Goal: Information Seeking & Learning: Learn about a topic

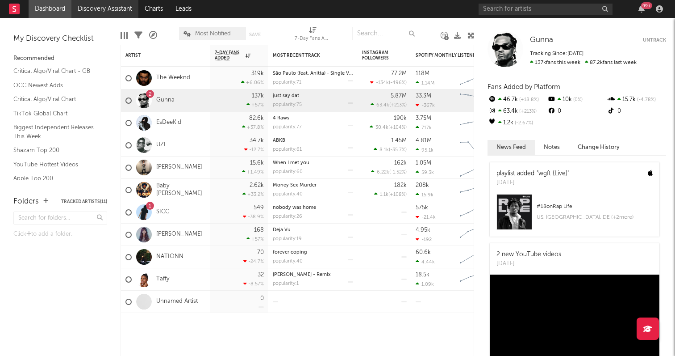
click at [107, 4] on link "Discovery Assistant" at bounding box center [104, 9] width 67 height 18
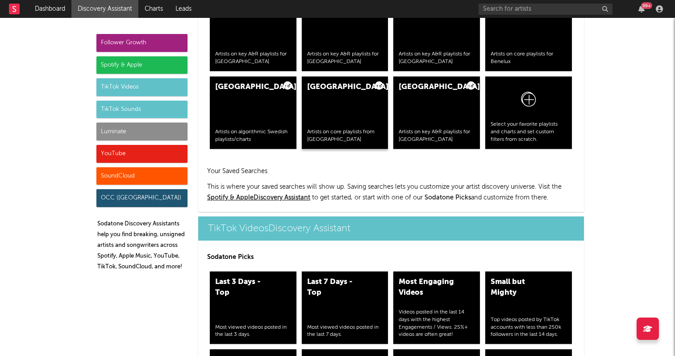
scroll to position [1970, 0]
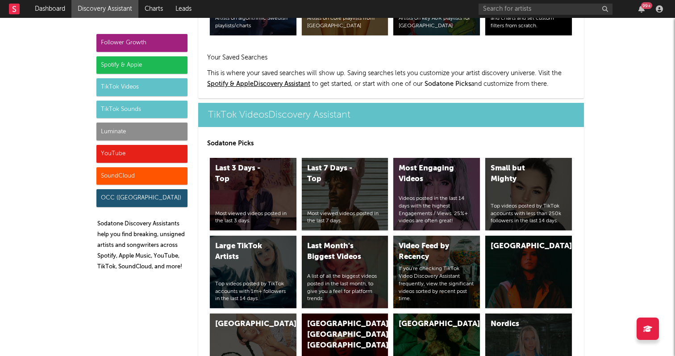
click at [158, 127] on div "Luminate" at bounding box center [141, 131] width 91 height 18
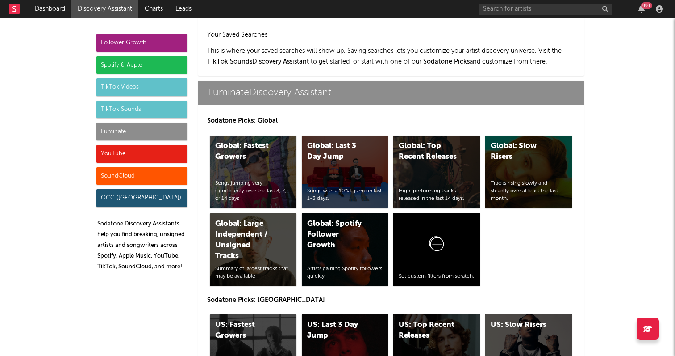
scroll to position [3827, 0]
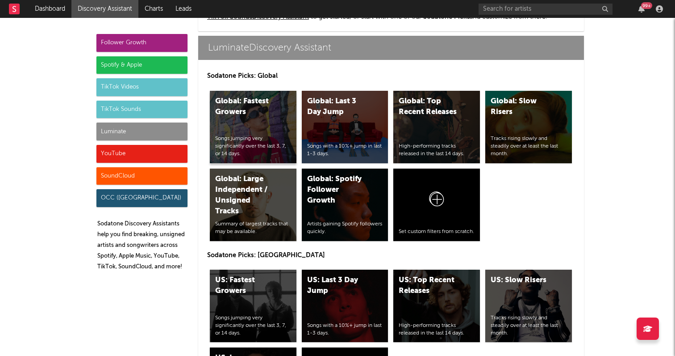
click at [273, 134] on div "Global: Fastest Growers Songs jumping very significantly over the last 3, 7, or…" at bounding box center [253, 127] width 87 height 72
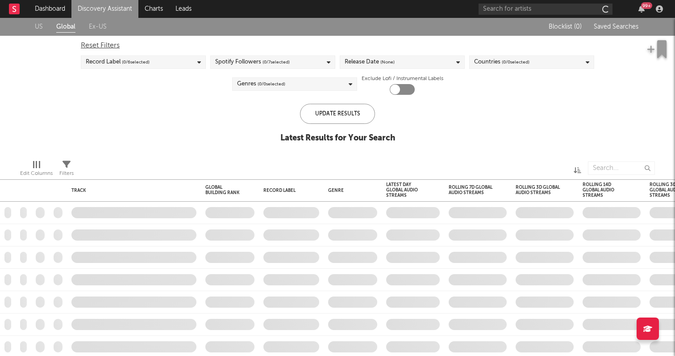
checkbox input "true"
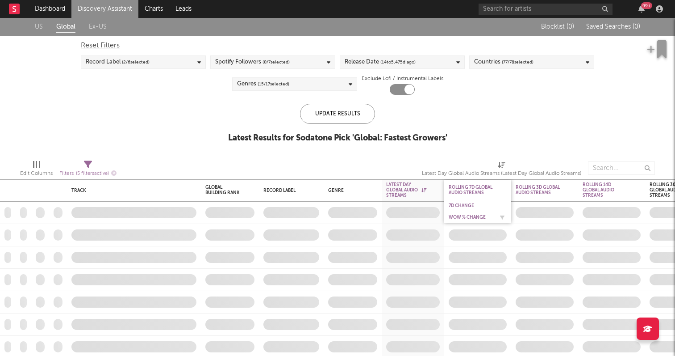
click at [468, 215] on div "WoW % Change" at bounding box center [471, 216] width 45 height 5
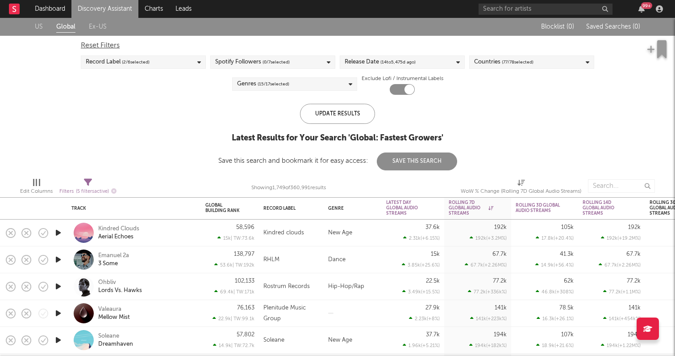
click at [58, 284] on icon "button" at bounding box center [58, 286] width 9 height 11
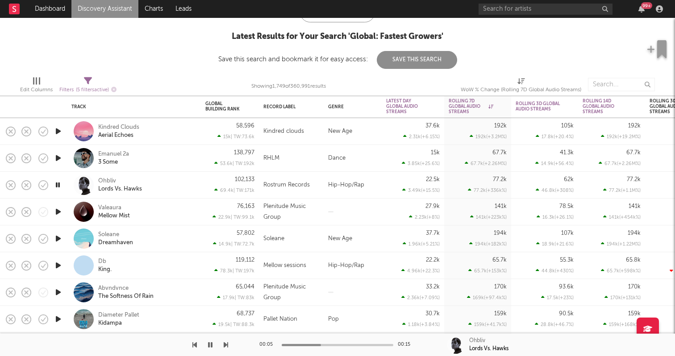
click at [60, 264] on icon "button" at bounding box center [58, 265] width 9 height 11
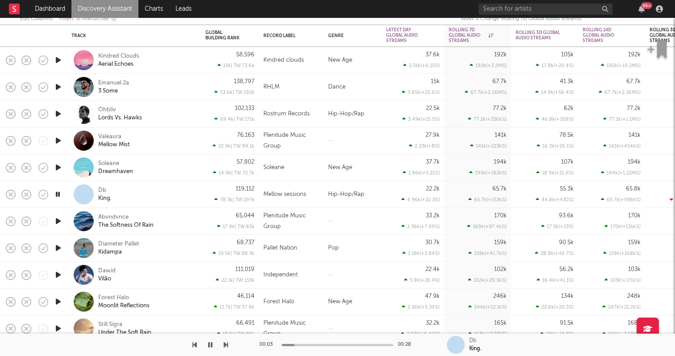
click at [59, 297] on icon "button" at bounding box center [58, 301] width 9 height 11
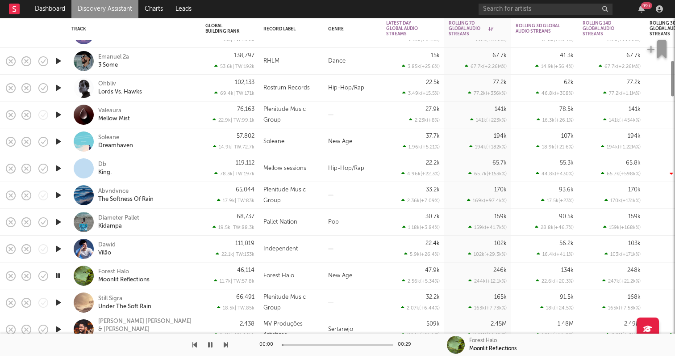
click at [58, 304] on icon "button" at bounding box center [58, 302] width 9 height 11
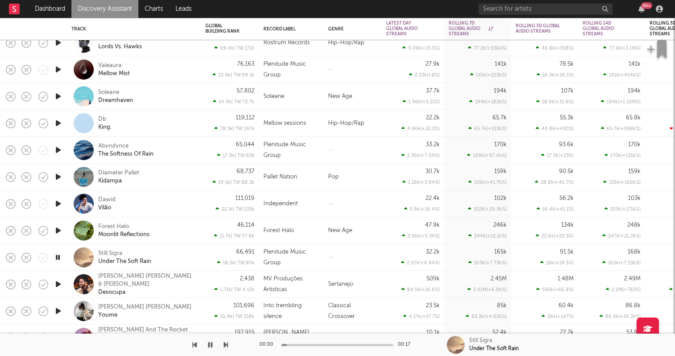
click at [57, 257] on icon "button" at bounding box center [58, 257] width 8 height 11
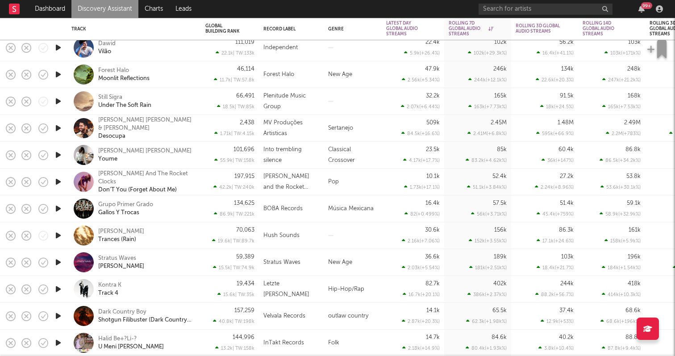
click at [64, 287] on div at bounding box center [58, 289] width 18 height 27
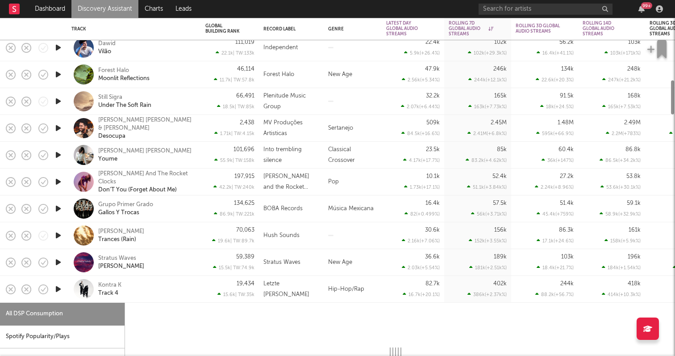
select select "6m"
click at [60, 286] on icon "button" at bounding box center [58, 288] width 9 height 11
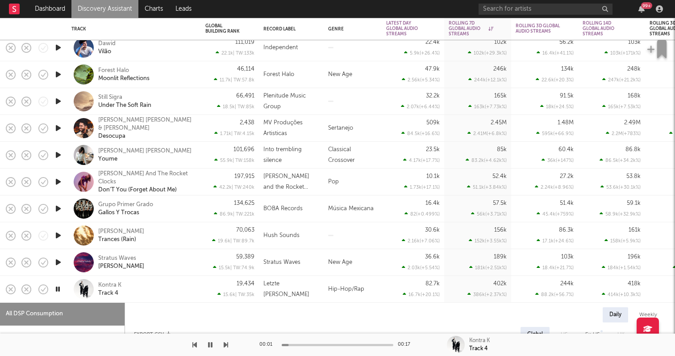
click at [76, 287] on div at bounding box center [84, 289] width 20 height 20
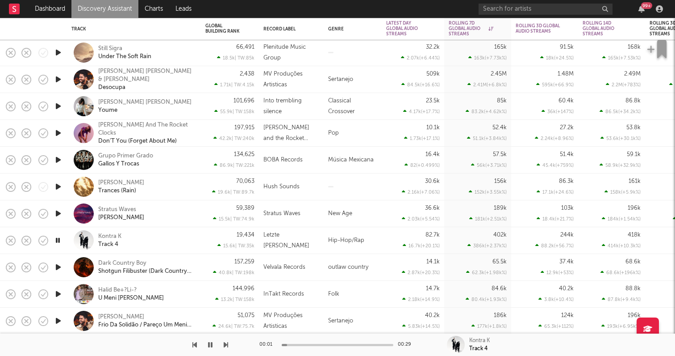
click at [61, 295] on icon "button" at bounding box center [58, 293] width 9 height 11
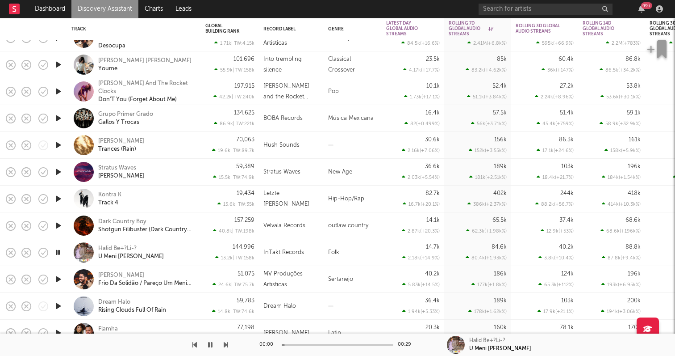
click at [57, 304] on icon "button" at bounding box center [58, 305] width 9 height 11
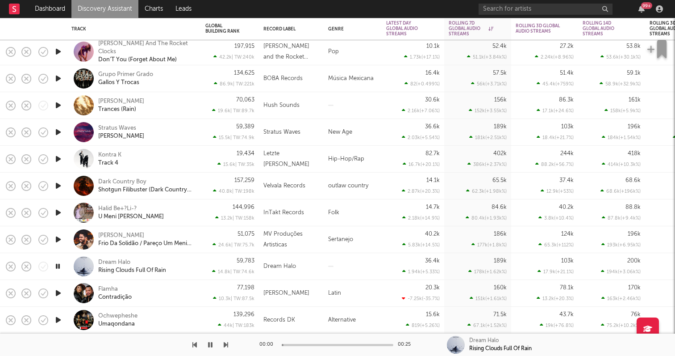
click at [60, 289] on icon "button" at bounding box center [58, 292] width 9 height 11
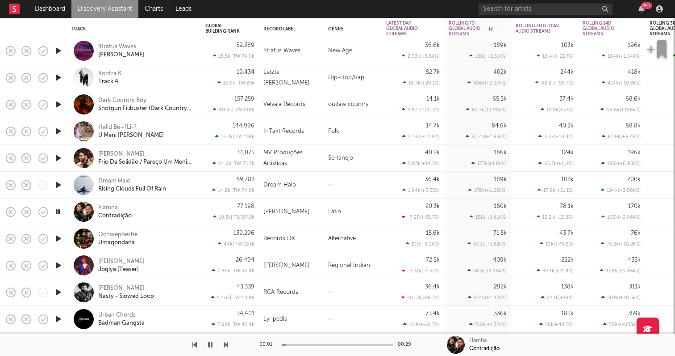
click at [59, 258] on div at bounding box center [58, 265] width 18 height 27
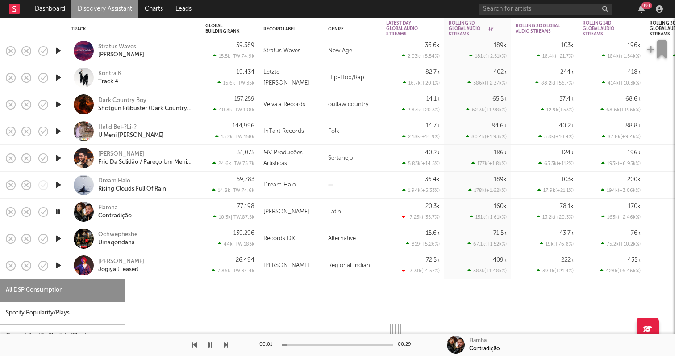
select select "6m"
click at [60, 264] on icon "button" at bounding box center [58, 265] width 9 height 11
click at [203, 272] on div "26,494 7.86k | TW: 34.4k" at bounding box center [230, 265] width 58 height 27
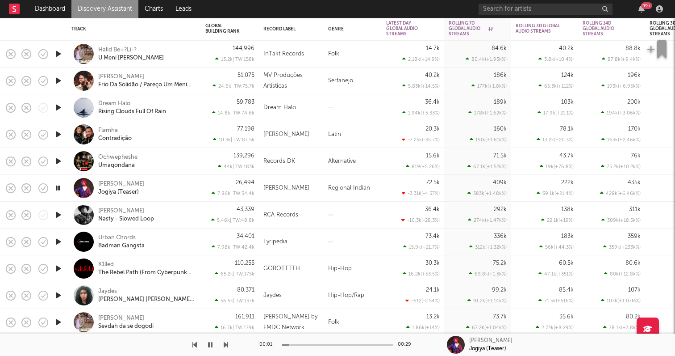
click at [59, 268] on icon "button" at bounding box center [58, 268] width 9 height 11
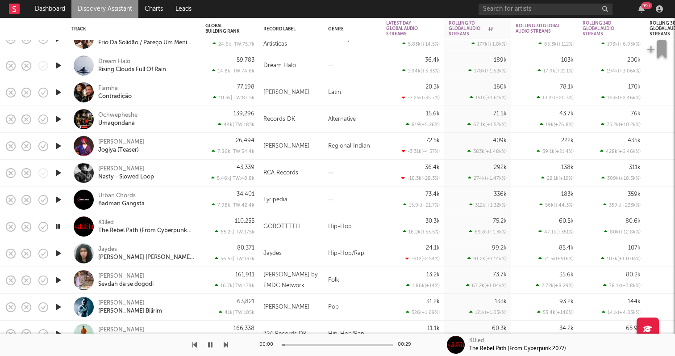
click at [55, 225] on icon "button" at bounding box center [58, 226] width 8 height 11
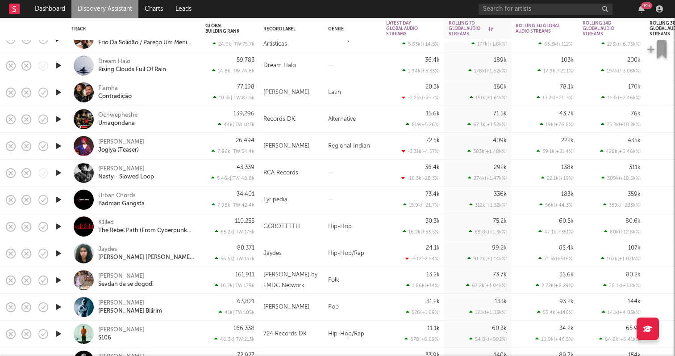
click at [57, 252] on icon "button" at bounding box center [58, 252] width 9 height 11
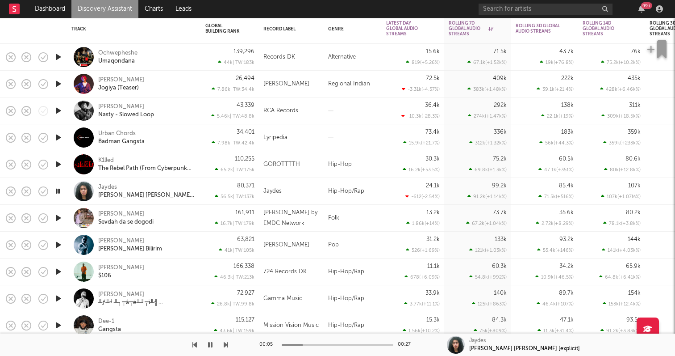
click at [54, 271] on icon "button" at bounding box center [58, 271] width 9 height 11
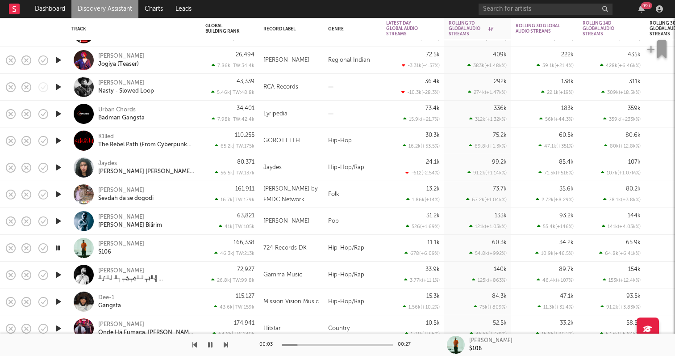
click at [57, 301] on icon "button" at bounding box center [58, 301] width 9 height 11
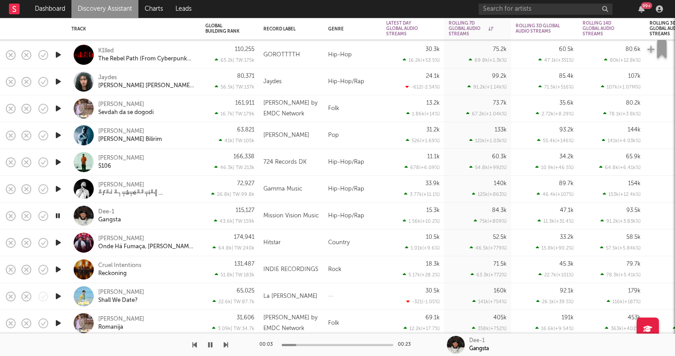
click at [55, 266] on icon "button" at bounding box center [58, 269] width 9 height 11
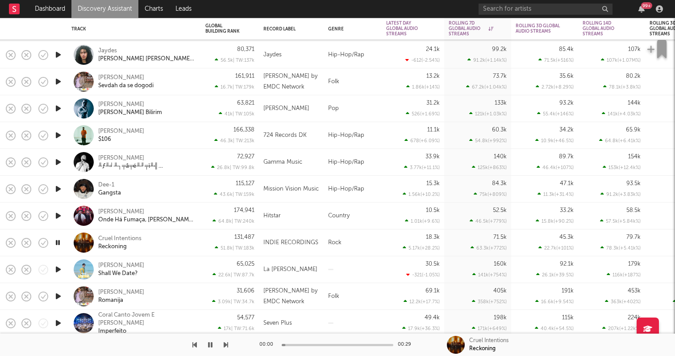
click at [54, 291] on icon "button" at bounding box center [58, 295] width 9 height 11
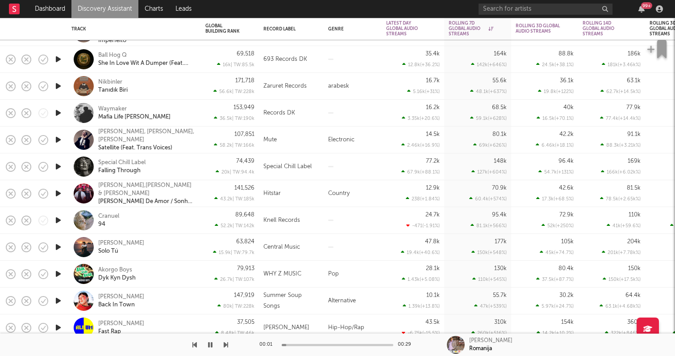
click at [59, 271] on icon "button" at bounding box center [58, 273] width 9 height 11
click at [59, 271] on icon "button" at bounding box center [58, 273] width 8 height 11
click at [58, 0] on div "Dashboard Discovery Assistant Charts Leads 99 + Notifications Settings Mark all…" at bounding box center [337, 0] width 675 height 0
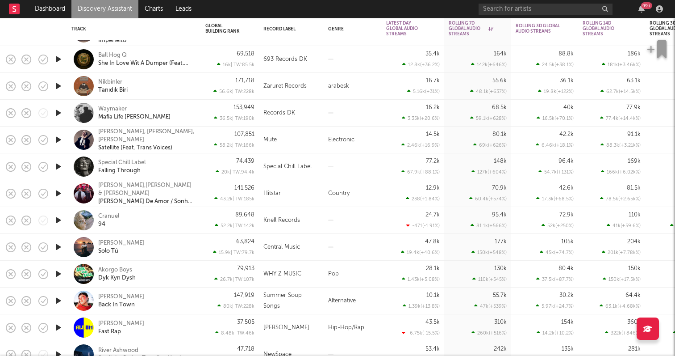
click at [58, 327] on icon "button" at bounding box center [58, 327] width 9 height 11
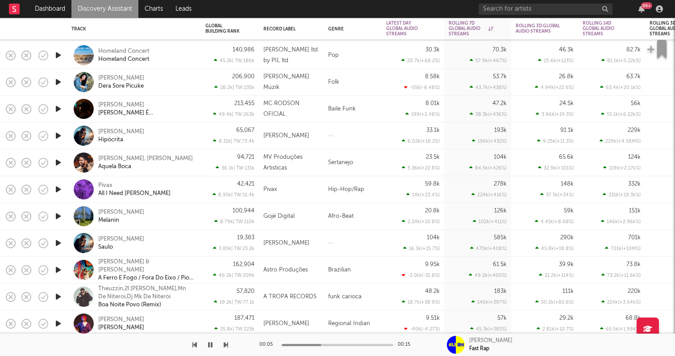
click at [59, 188] on icon "button" at bounding box center [58, 189] width 9 height 11
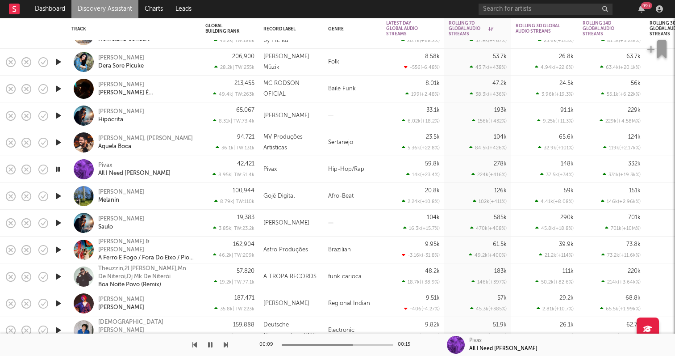
click at [279, 164] on div "Pivax" at bounding box center [292, 169] width 56 height 11
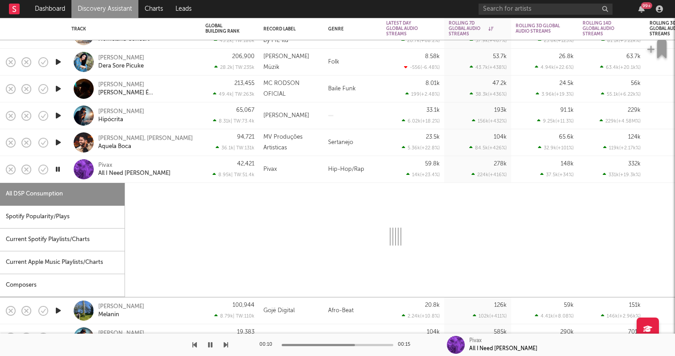
select select "1w"
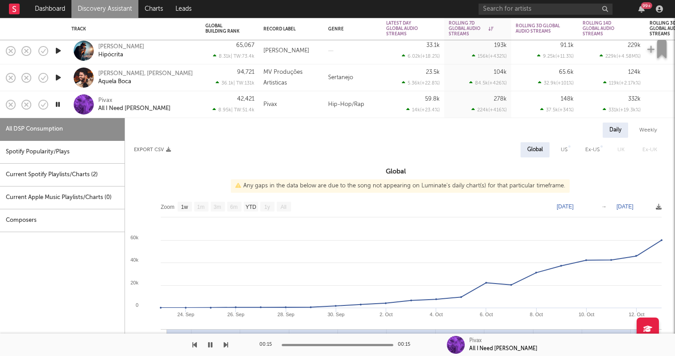
click at [59, 100] on icon "button" at bounding box center [58, 104] width 8 height 11
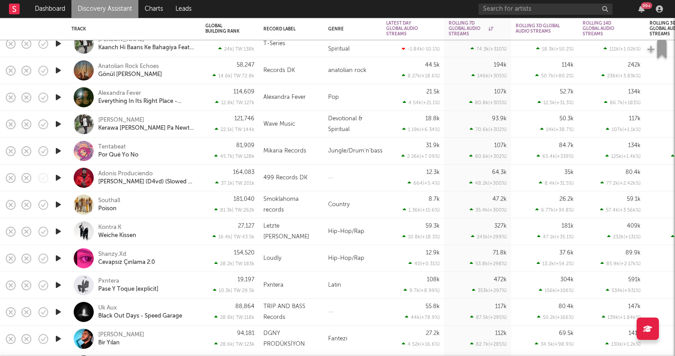
click at [55, 231] on icon "button" at bounding box center [58, 231] width 9 height 11
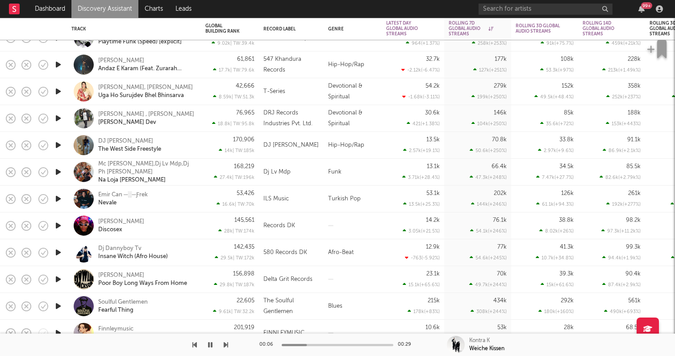
click at [62, 142] on icon "button" at bounding box center [58, 144] width 9 height 11
click at [303, 344] on div at bounding box center [338, 345] width 112 height 2
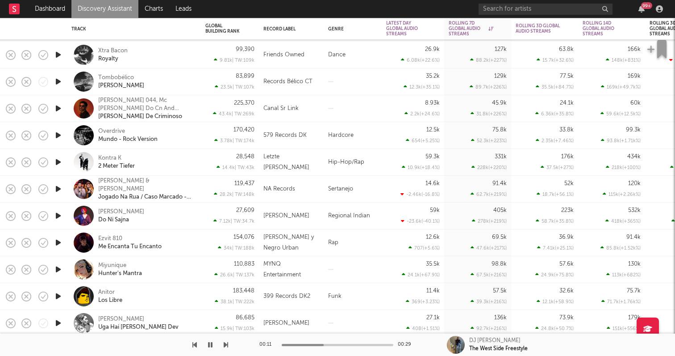
click at [62, 159] on icon "button" at bounding box center [58, 161] width 9 height 11
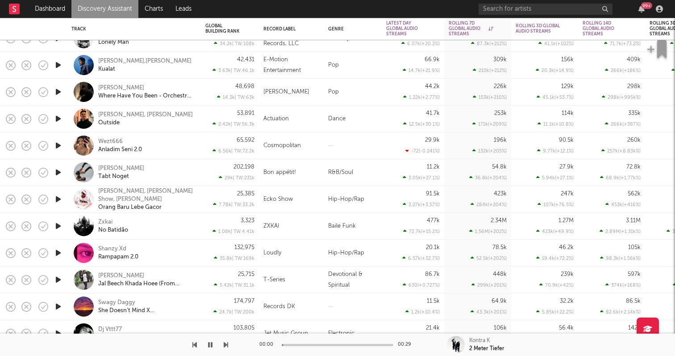
click at [57, 198] on icon "button" at bounding box center [58, 198] width 9 height 11
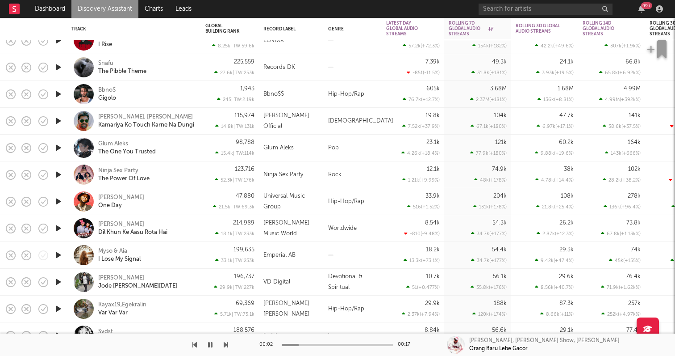
click at [59, 94] on icon "button" at bounding box center [58, 93] width 9 height 11
click at [150, 91] on div "Bbno$ Gigolo" at bounding box center [146, 94] width 96 height 16
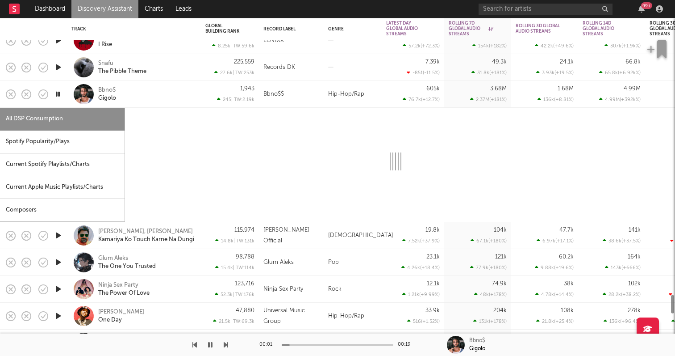
select select "1w"
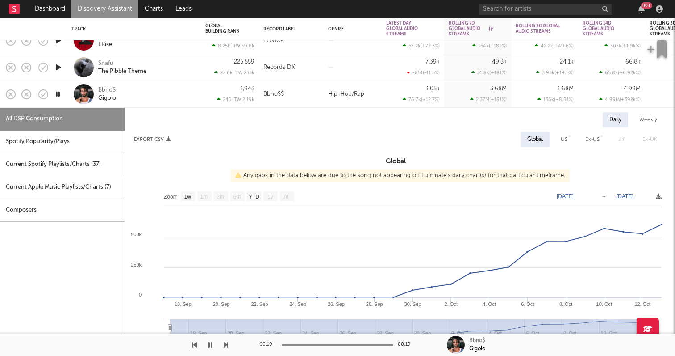
click at [285, 92] on div "Bbno$$" at bounding box center [292, 94] width 56 height 11
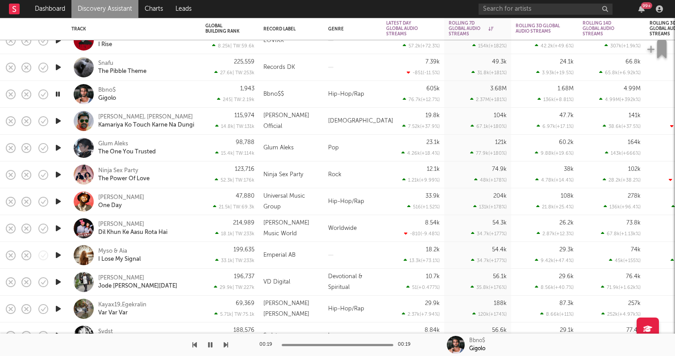
click at [168, 148] on div "Glum Aleks The One You Trusted" at bounding box center [146, 148] width 96 height 16
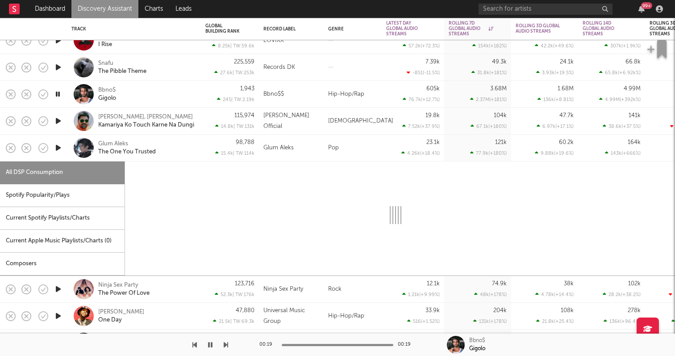
select select "1w"
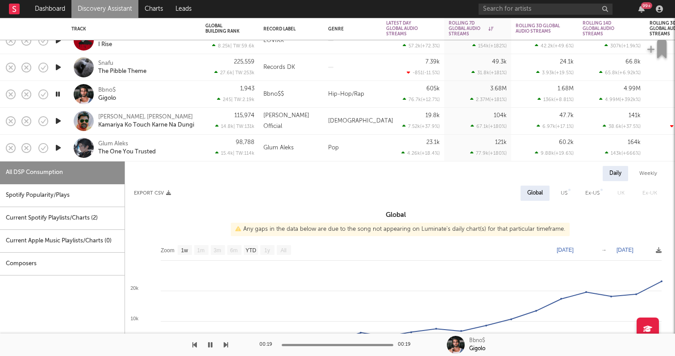
click at [164, 147] on div "Glum Aleks The One You Trusted" at bounding box center [146, 148] width 96 height 16
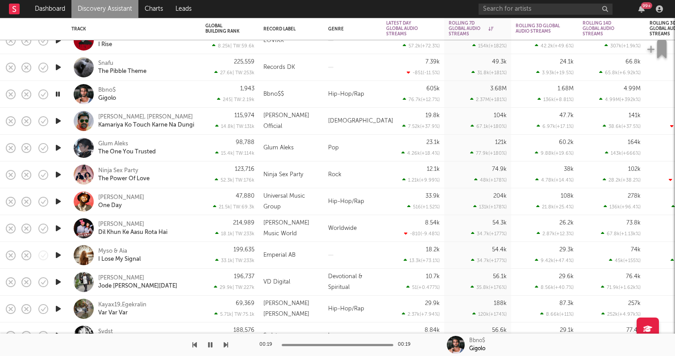
click at [62, 199] on icon "button" at bounding box center [58, 201] width 9 height 11
click at [61, 200] on icon "button" at bounding box center [58, 201] width 8 height 11
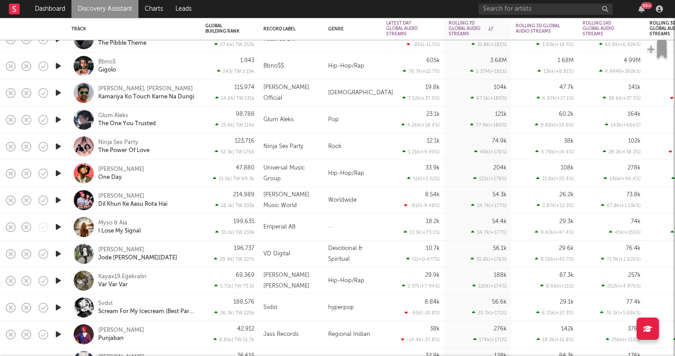
click at [57, 310] on icon "button" at bounding box center [58, 307] width 9 height 11
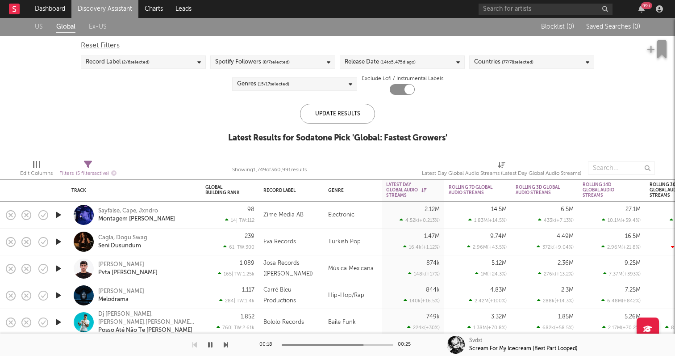
click at [209, 346] on icon "button" at bounding box center [210, 344] width 4 height 7
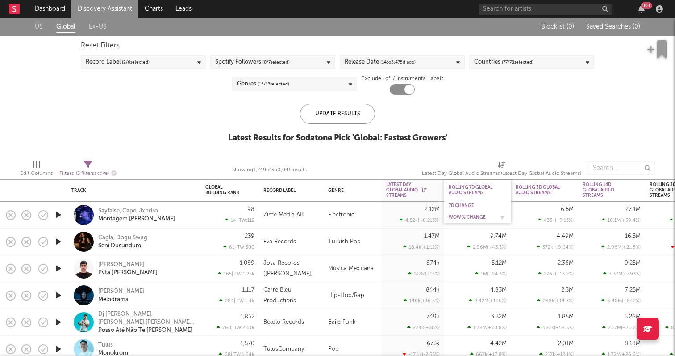
click at [468, 215] on div "WoW % Change" at bounding box center [471, 216] width 45 height 5
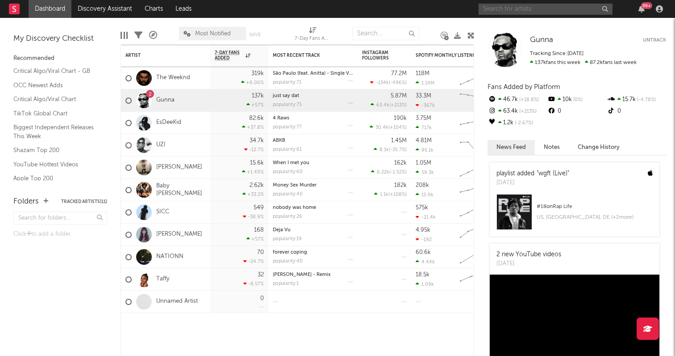
click at [524, 6] on input "text" at bounding box center [546, 9] width 134 height 11
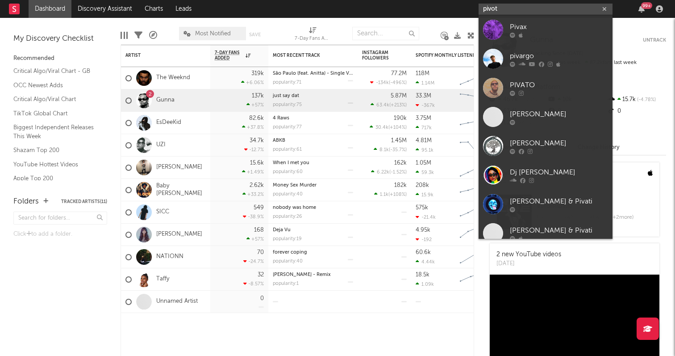
click at [503, 12] on input "pivot" at bounding box center [546, 9] width 134 height 11
type input "pivot"
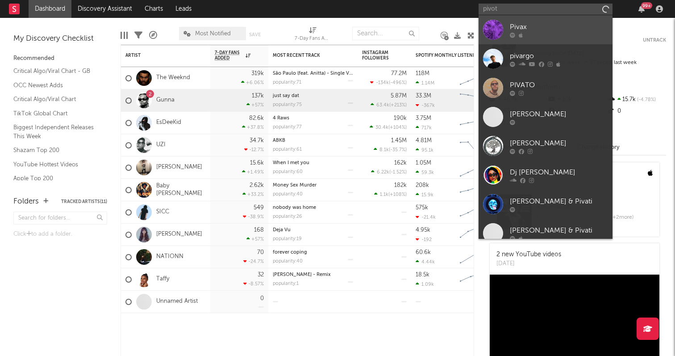
click at [520, 25] on div "Pivax" at bounding box center [559, 26] width 98 height 11
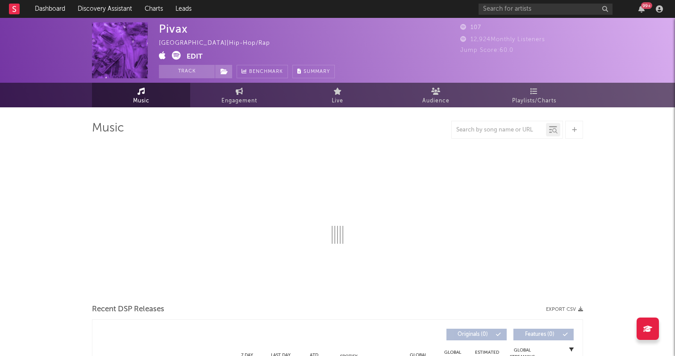
select select "1w"
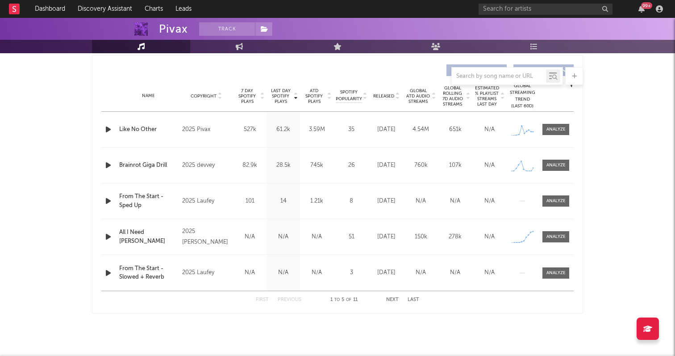
scroll to position [335, 0]
click at [228, 229] on div "Name All I Need [PERSON_NAME] Copyright 2025 [PERSON_NAME] Label Pivax Album Na…" at bounding box center [337, 236] width 473 height 35
click at [517, 231] on rect at bounding box center [522, 237] width 22 height 12
click at [499, 243] on div "Name All I Need [PERSON_NAME] Copyright 2025 [PERSON_NAME] Label Pivax Album Na…" at bounding box center [337, 236] width 473 height 35
click at [120, 237] on div "All I Need [PERSON_NAME]" at bounding box center [148, 236] width 59 height 17
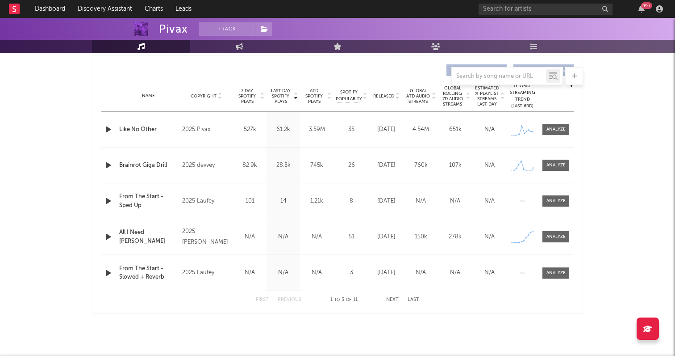
click at [549, 243] on div "Name All I Need [PERSON_NAME] Copyright 2025 [PERSON_NAME] Label Pivax Album Na…" at bounding box center [337, 236] width 473 height 35
click at [546, 241] on span at bounding box center [556, 236] width 27 height 11
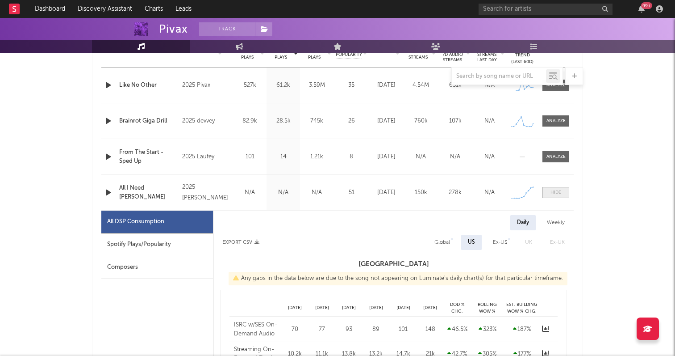
select select "1w"
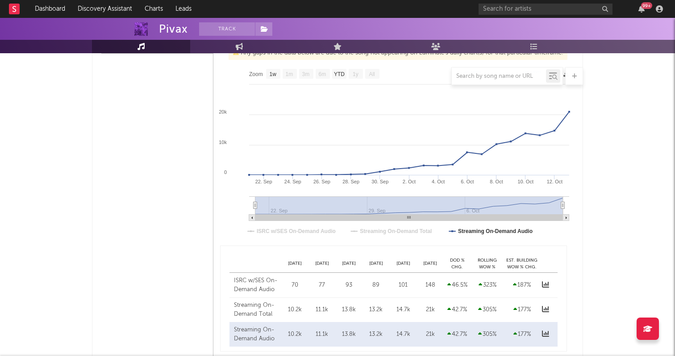
scroll to position [602, 0]
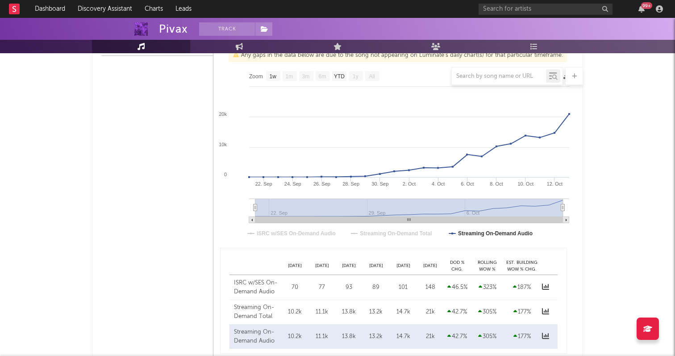
click at [259, 280] on div "ISRC w/SES On-Demand Audio" at bounding box center [256, 286] width 45 height 17
click at [549, 284] on div at bounding box center [547, 287] width 11 height 11
click at [544, 284] on icon at bounding box center [545, 286] width 7 height 7
select select "1w"
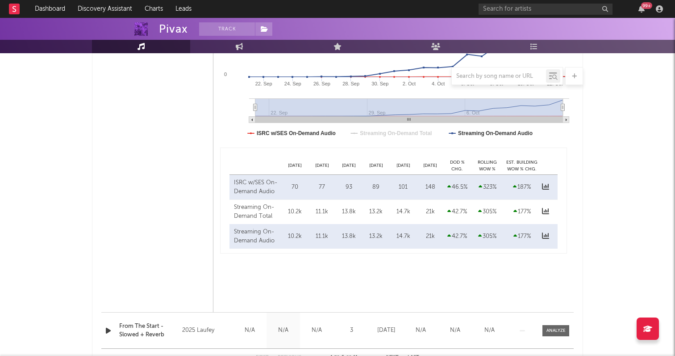
scroll to position [712, 0]
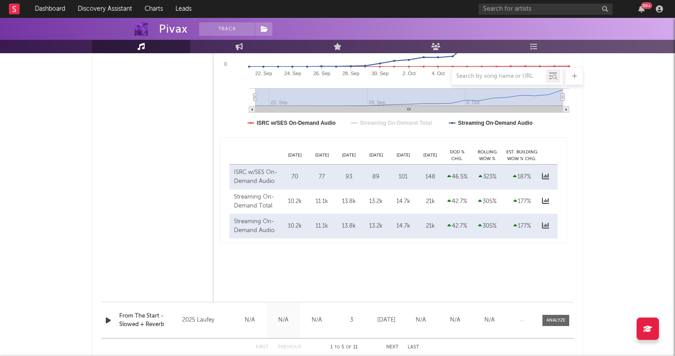
click at [550, 224] on div at bounding box center [547, 226] width 11 height 11
click at [545, 224] on icon at bounding box center [545, 225] width 7 height 7
select select "1w"
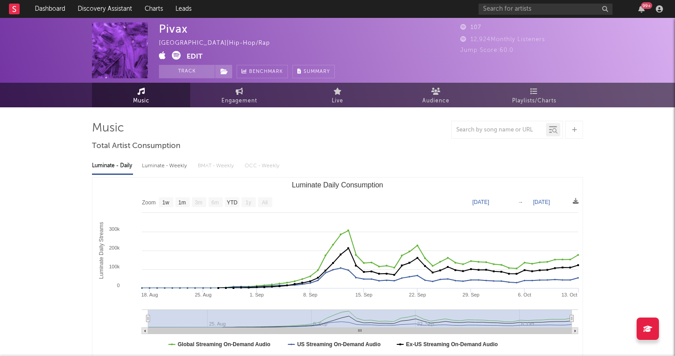
scroll to position [0, 0]
click at [186, 70] on button "Track" at bounding box center [187, 71] width 56 height 13
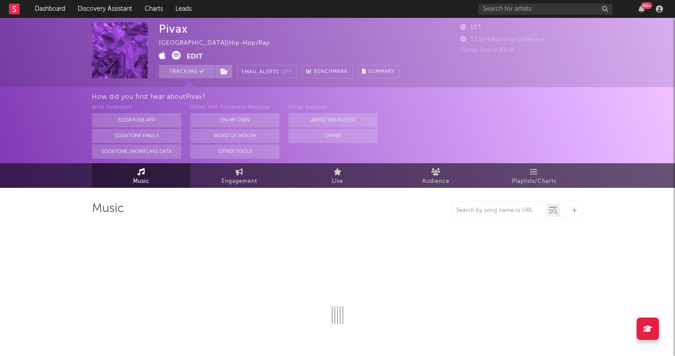
select select "1w"
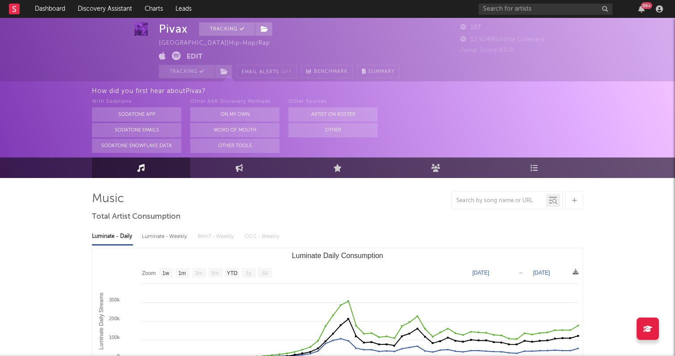
scroll to position [10, 0]
click at [88, 6] on link "Discovery Assistant" at bounding box center [104, 9] width 67 height 18
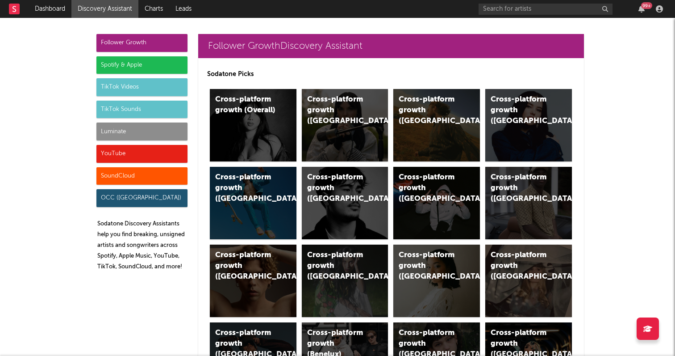
click at [114, 130] on div "Luminate" at bounding box center [141, 131] width 91 height 18
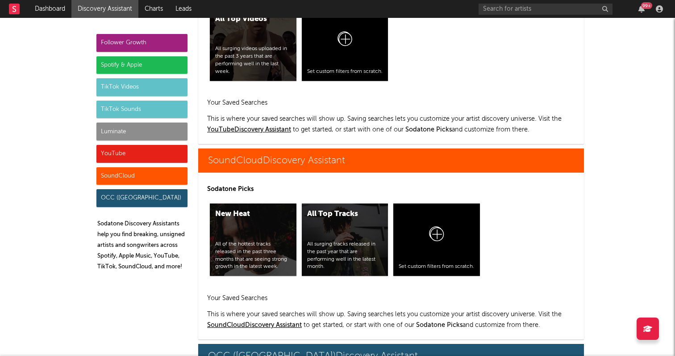
scroll to position [5095, 0]
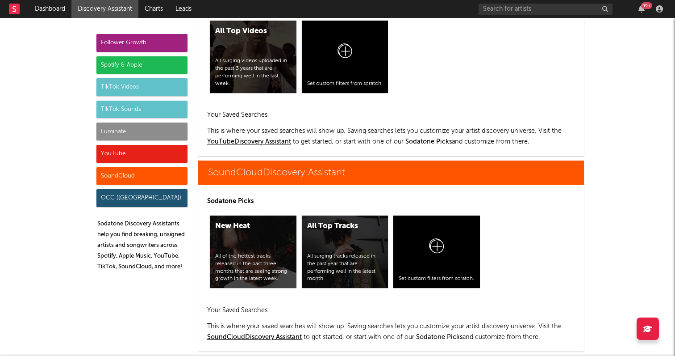
click at [126, 133] on div "Luminate" at bounding box center [141, 131] width 91 height 18
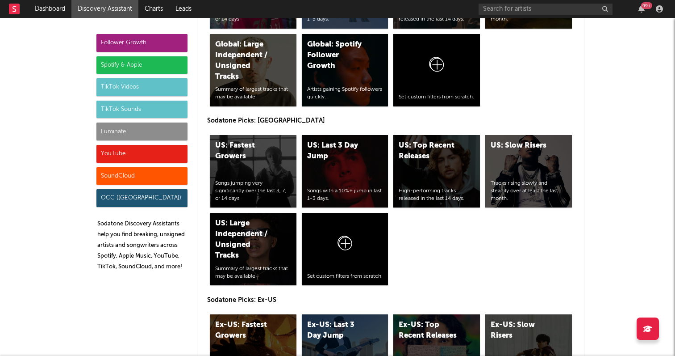
scroll to position [3976, 0]
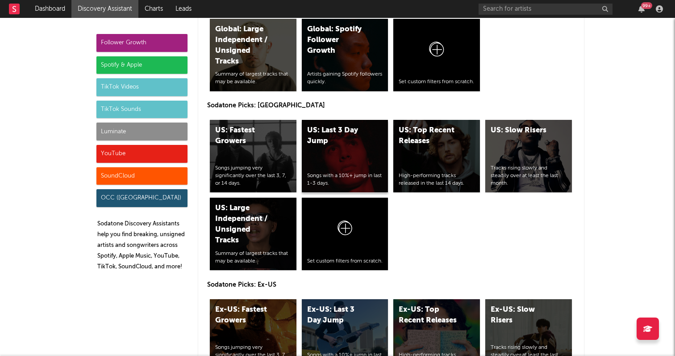
click at [346, 162] on div "US: Last 3 Day Jump Songs with a 10%+ jump in last 1-3 days." at bounding box center [345, 156] width 87 height 72
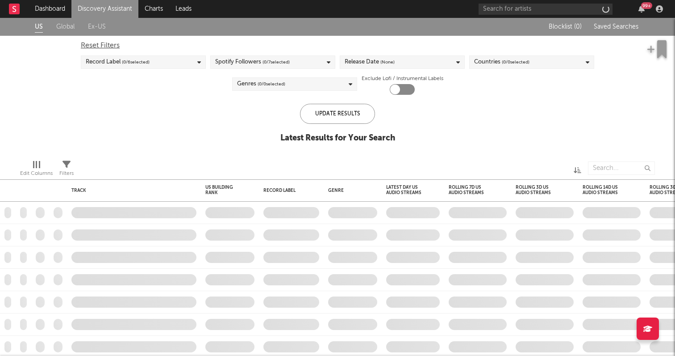
checkbox input "true"
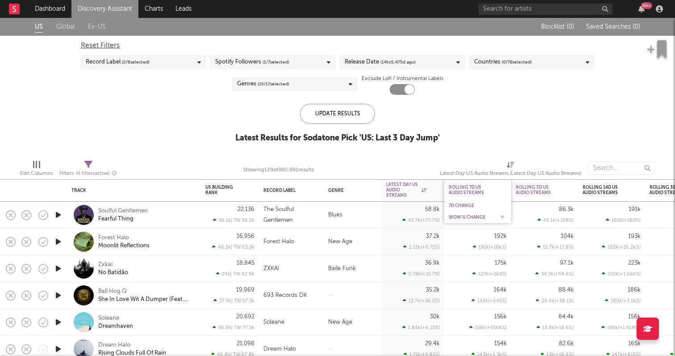
click at [473, 219] on div "WoW % Change" at bounding box center [471, 216] width 45 height 5
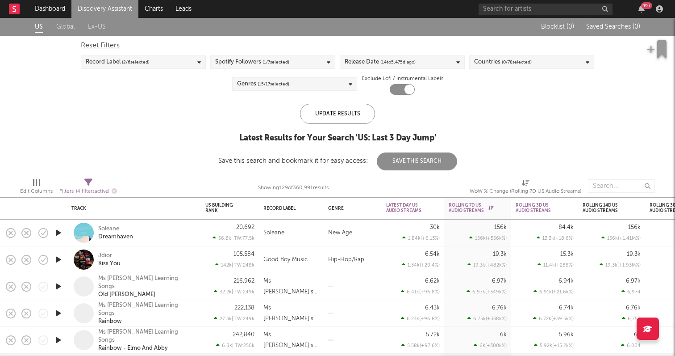
click at [57, 259] on icon "button" at bounding box center [58, 259] width 9 height 11
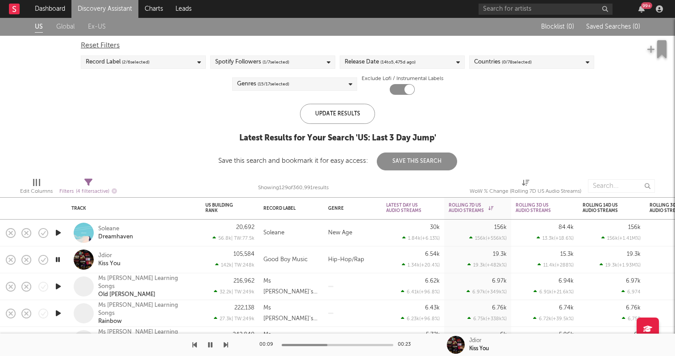
click at [350, 344] on div at bounding box center [338, 345] width 112 height 2
click at [54, 260] on icon "button" at bounding box center [58, 259] width 8 height 11
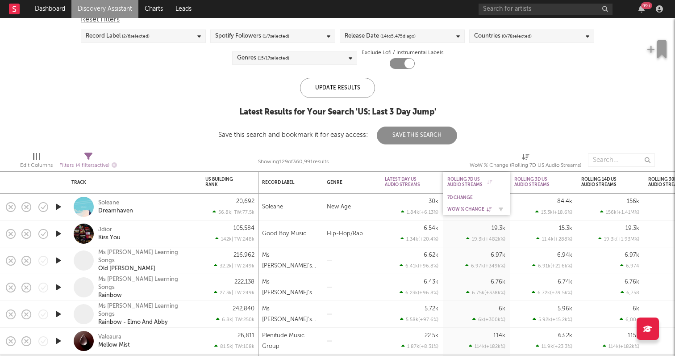
click at [464, 209] on div "WoW % Change" at bounding box center [470, 208] width 45 height 5
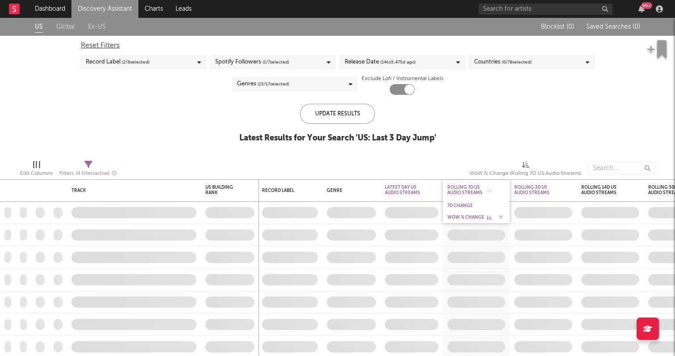
click at [468, 218] on div "WoW % Change" at bounding box center [470, 216] width 45 height 5
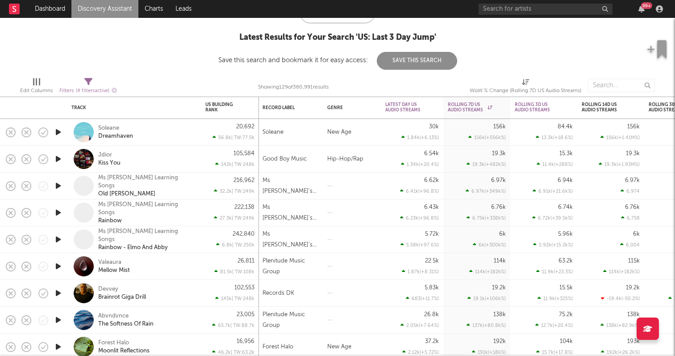
click at [58, 292] on icon "button" at bounding box center [58, 292] width 9 height 11
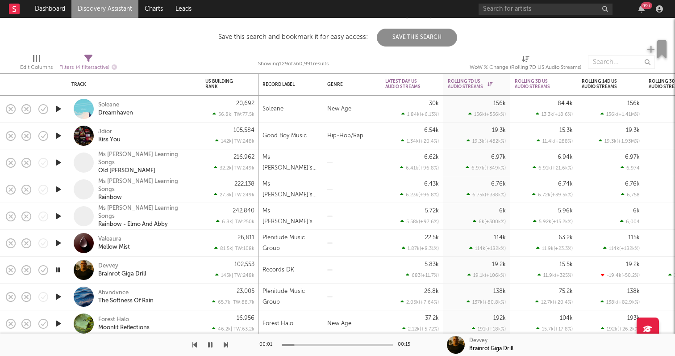
click at [59, 269] on icon "button" at bounding box center [58, 269] width 8 height 11
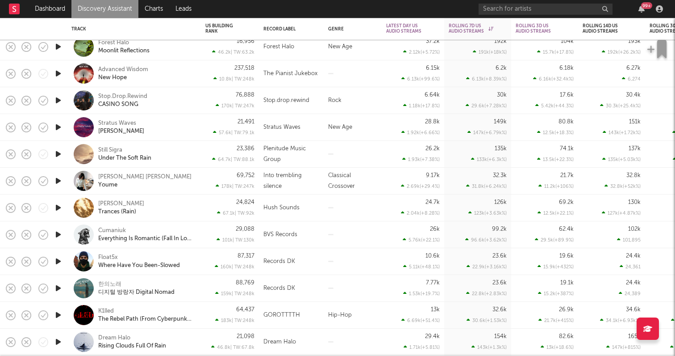
click at [63, 233] on div at bounding box center [58, 234] width 18 height 27
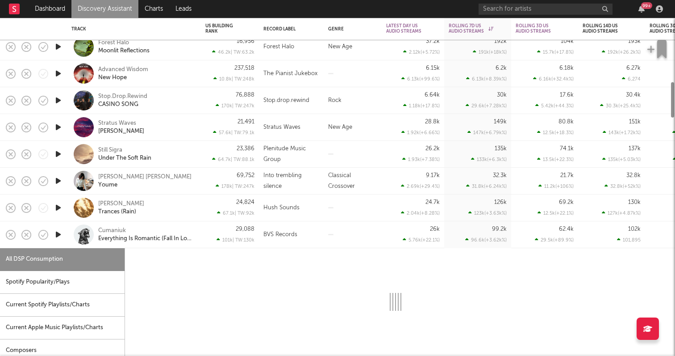
select select "1w"
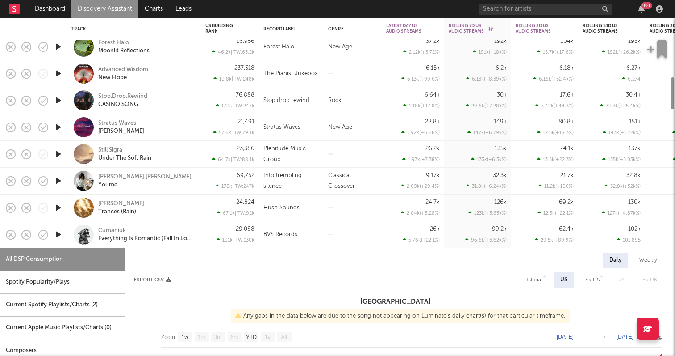
click at [65, 236] on div at bounding box center [58, 234] width 18 height 27
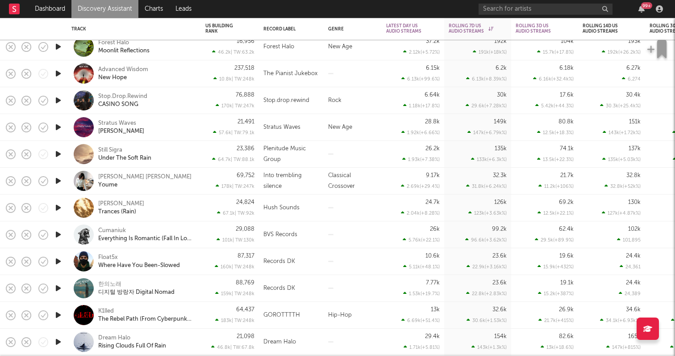
click at [59, 258] on icon "button" at bounding box center [58, 261] width 9 height 11
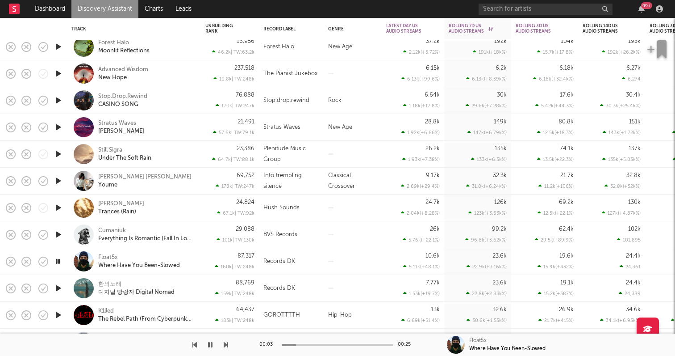
click at [60, 287] on icon "button" at bounding box center [58, 287] width 9 height 11
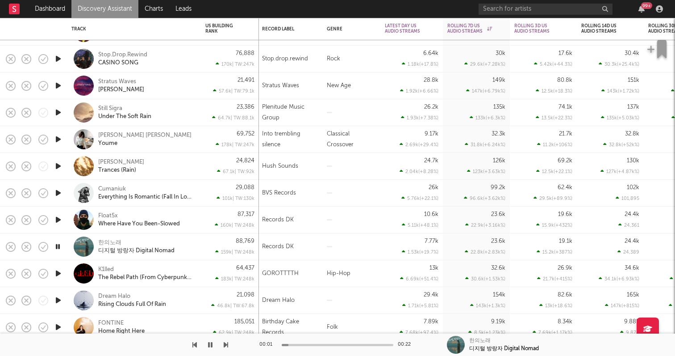
click at [57, 273] on icon "button" at bounding box center [58, 273] width 9 height 11
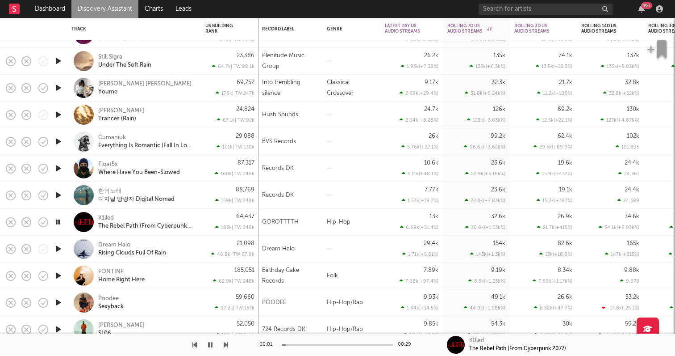
click at [57, 247] on icon "button" at bounding box center [58, 248] width 9 height 11
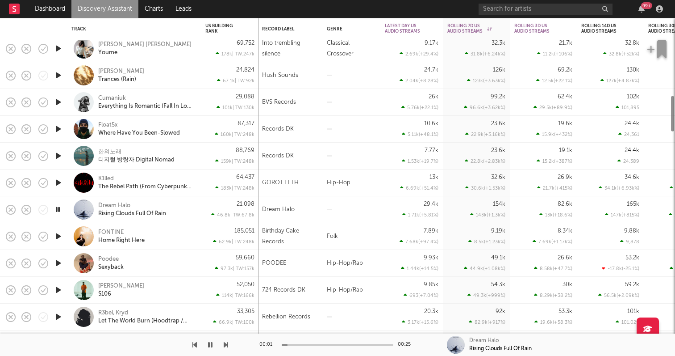
click at [58, 264] on icon "button" at bounding box center [58, 262] width 9 height 11
click at [306, 345] on div at bounding box center [338, 345] width 112 height 2
click at [323, 344] on div at bounding box center [338, 345] width 112 height 2
click at [345, 344] on div at bounding box center [338, 345] width 112 height 2
click at [57, 286] on icon "button" at bounding box center [58, 289] width 9 height 11
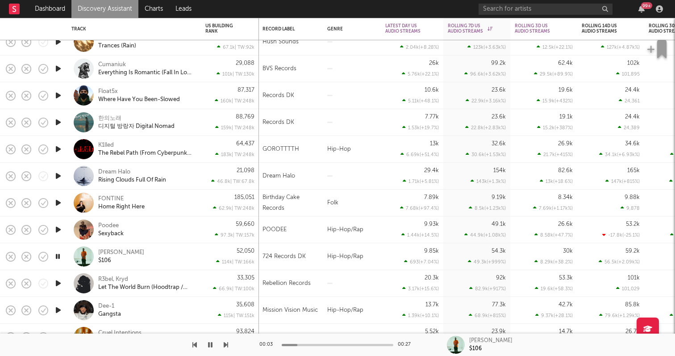
click at [389, 261] on div "9.85k 693 ( +7.04 % )" at bounding box center [413, 256] width 54 height 26
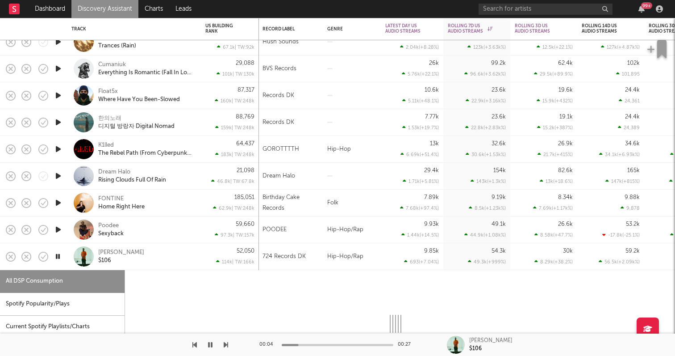
select select "6m"
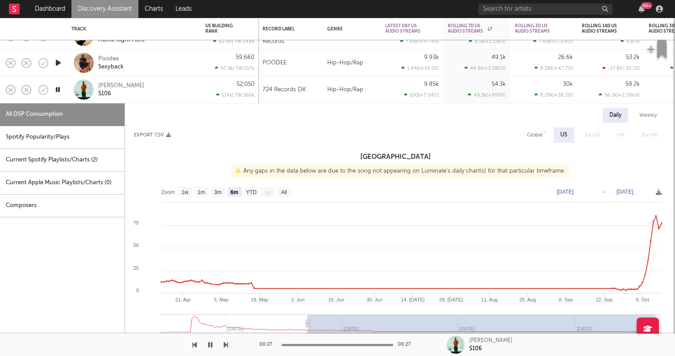
click at [282, 344] on div at bounding box center [338, 345] width 112 height 2
click at [211, 344] on icon "button" at bounding box center [210, 344] width 4 height 7
click at [212, 344] on icon "button" at bounding box center [210, 344] width 5 height 7
click at [44, 92] on icon "button" at bounding box center [43, 90] width 13 height 13
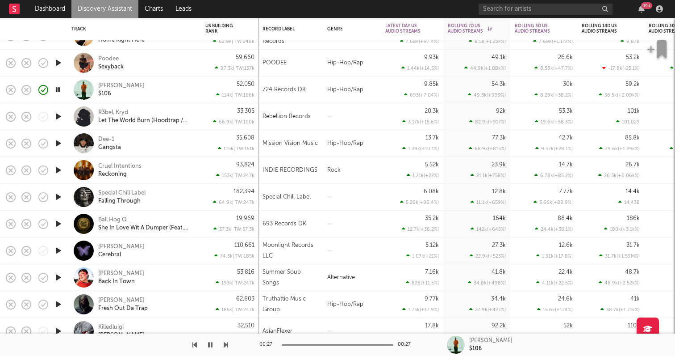
click at [188, 95] on div "[PERSON_NAME] $106" at bounding box center [146, 90] width 96 height 16
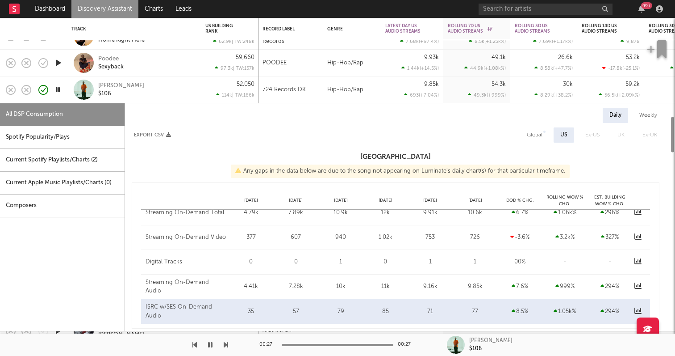
select select "6m"
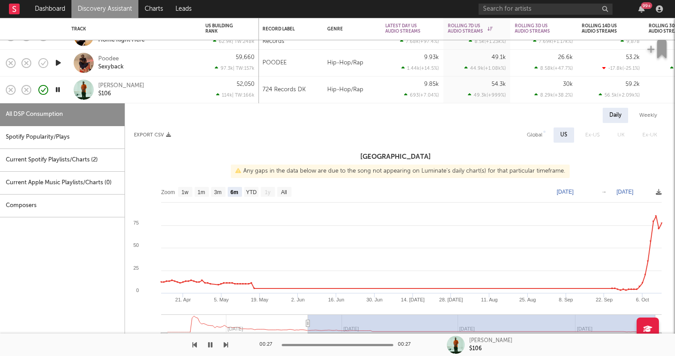
click at [388, 94] on div "9.85k 693 ( +7.04 % )" at bounding box center [413, 89] width 54 height 26
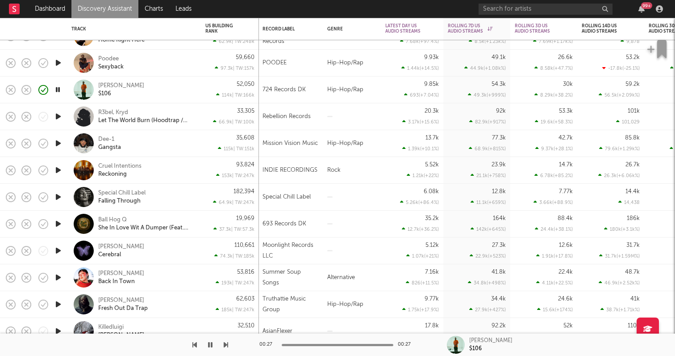
click at [61, 146] on icon "button" at bounding box center [58, 143] width 9 height 11
click at [61, 222] on icon "button" at bounding box center [58, 223] width 9 height 11
click at [59, 303] on icon "button" at bounding box center [58, 303] width 9 height 11
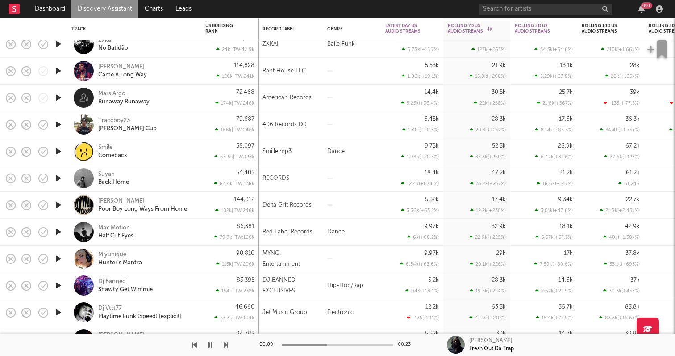
click at [58, 284] on icon "button" at bounding box center [58, 285] width 9 height 11
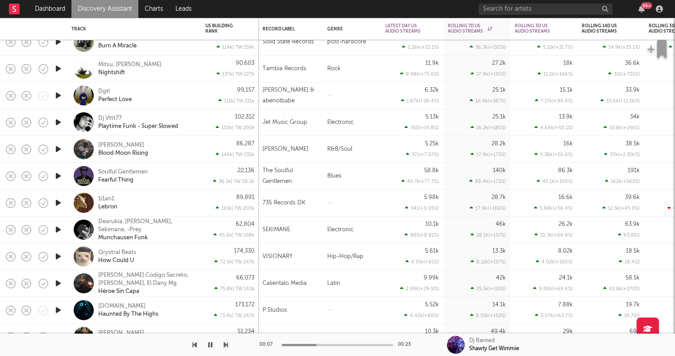
click at [56, 256] on icon "button" at bounding box center [58, 256] width 9 height 11
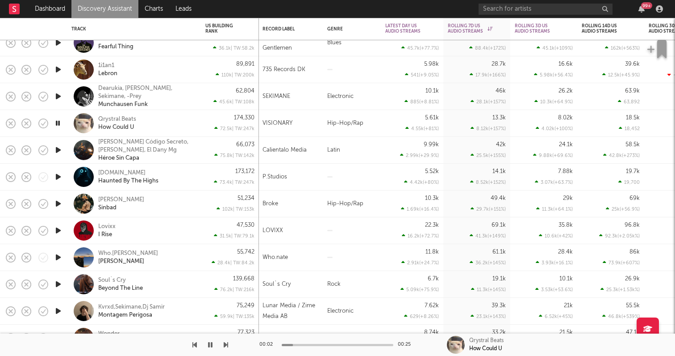
click at [59, 201] on icon "button" at bounding box center [58, 203] width 9 height 11
click at [305, 205] on div "Broke" at bounding box center [291, 203] width 56 height 11
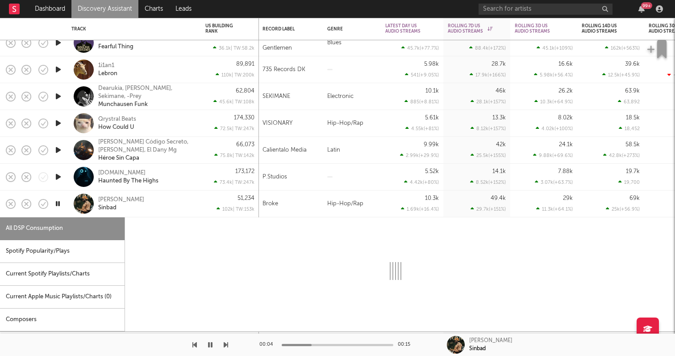
select select "1w"
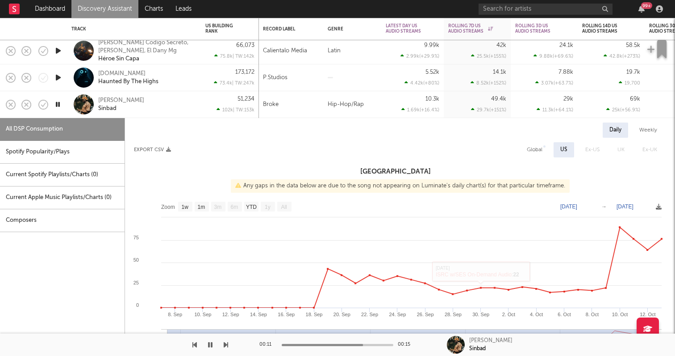
click at [365, 106] on div "Hip-Hop/Rap" at bounding box center [352, 104] width 58 height 27
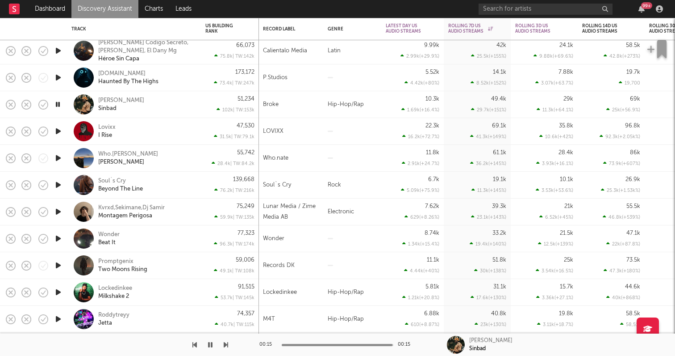
click at [61, 289] on icon "button" at bounding box center [58, 291] width 9 height 11
click at [344, 292] on div "Hip-Hop/Rap" at bounding box center [352, 292] width 58 height 27
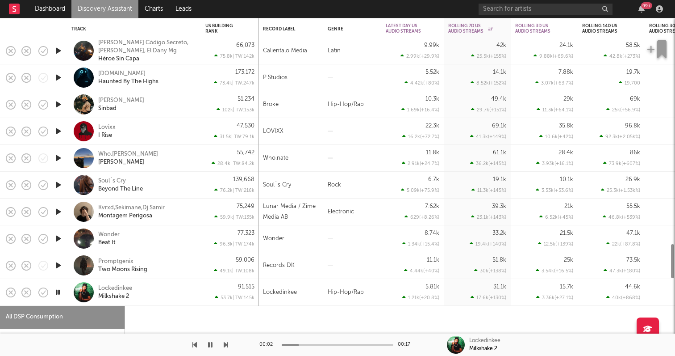
select select "1w"
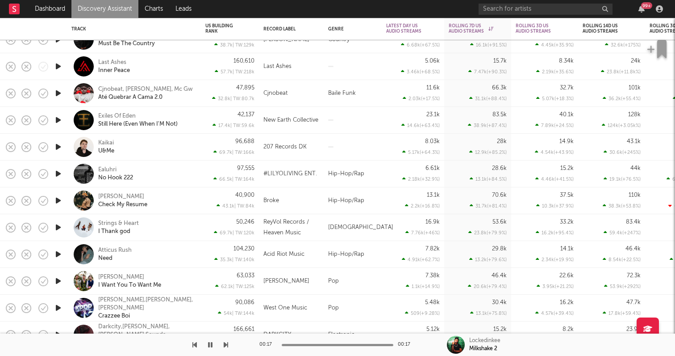
click at [59, 248] on icon "button" at bounding box center [58, 253] width 9 height 11
click at [59, 176] on icon "button" at bounding box center [58, 173] width 9 height 11
click at [59, 197] on icon "button" at bounding box center [58, 200] width 9 height 11
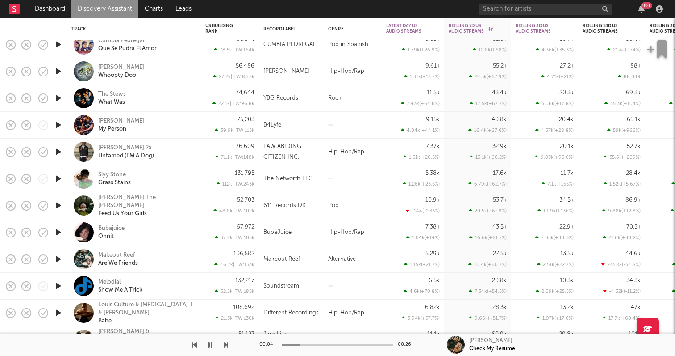
click at [63, 232] on icon "button" at bounding box center [58, 231] width 9 height 11
click at [332, 227] on div "Hip-Hop/Rap" at bounding box center [353, 232] width 58 height 27
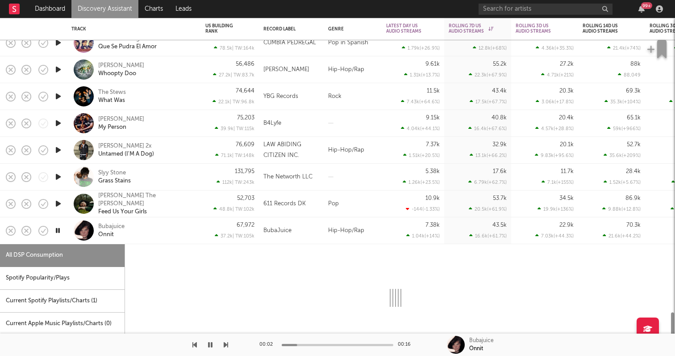
select select "1w"
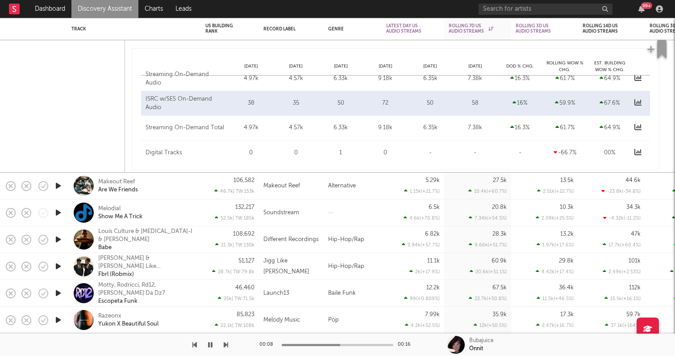
click at [52, 239] on div at bounding box center [58, 239] width 18 height 27
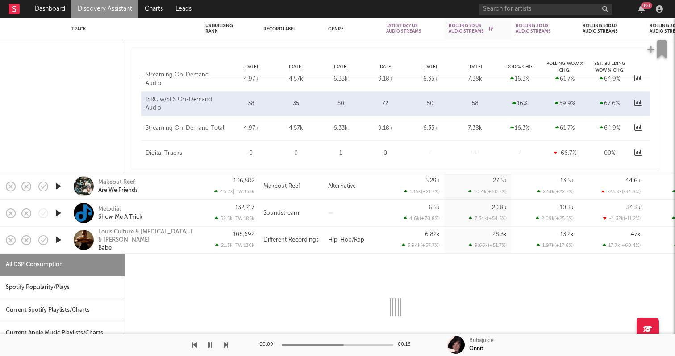
click at [61, 239] on icon "button" at bounding box center [58, 239] width 9 height 11
select select "1w"
select select "6m"
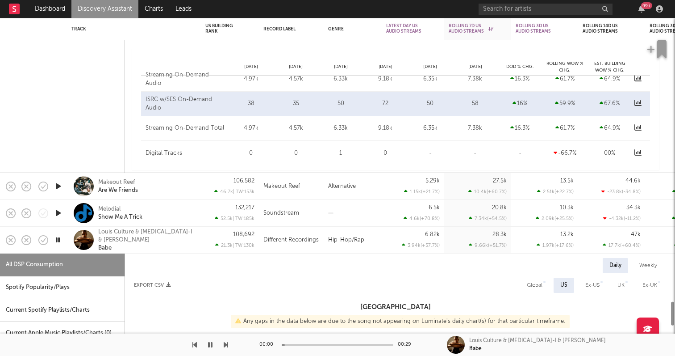
click at [130, 243] on div "Louis Culture & [MEDICAL_DATA]-I & [PERSON_NAME]" at bounding box center [146, 240] width 96 height 24
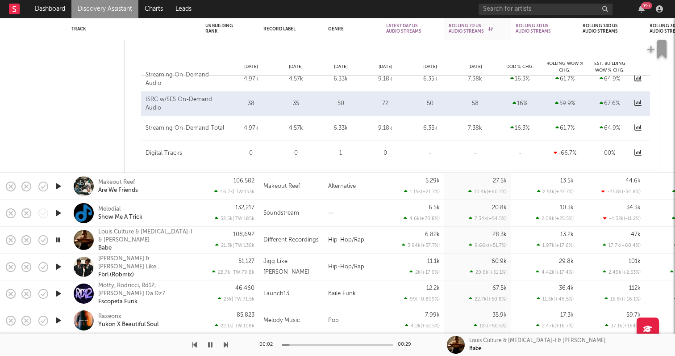
click at [59, 264] on icon "button" at bounding box center [58, 266] width 9 height 11
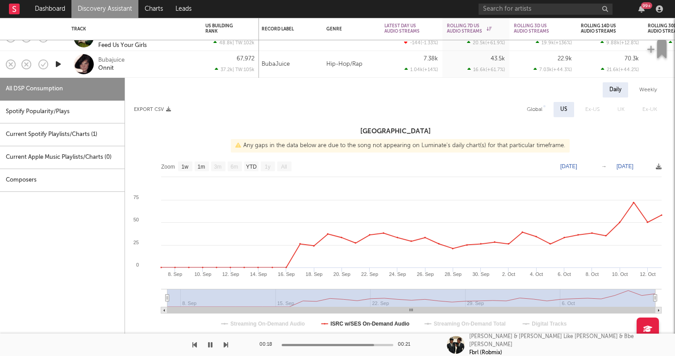
click at [209, 345] on icon "button" at bounding box center [210, 344] width 4 height 7
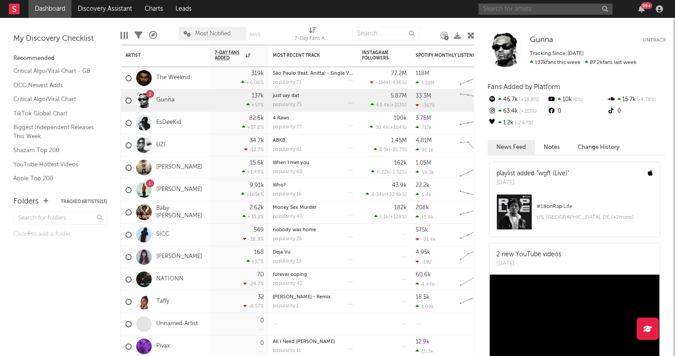
click at [532, 7] on input "text" at bounding box center [546, 9] width 134 height 11
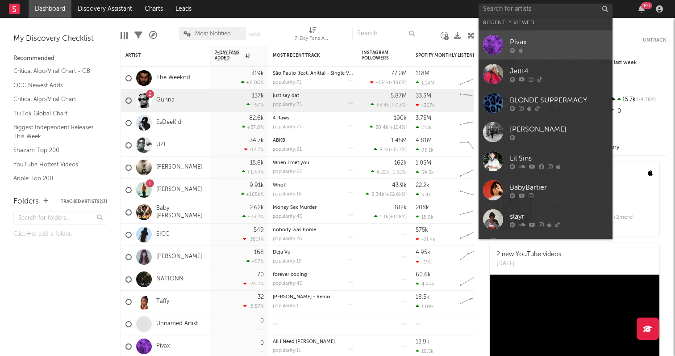
click at [523, 36] on link "Pivax" at bounding box center [546, 44] width 134 height 29
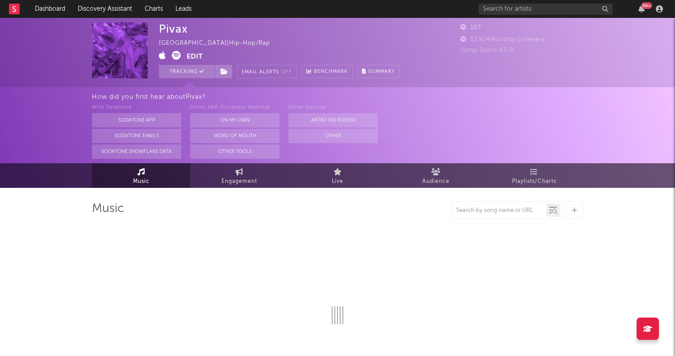
select select "1w"
